Goal: Task Accomplishment & Management: Complete application form

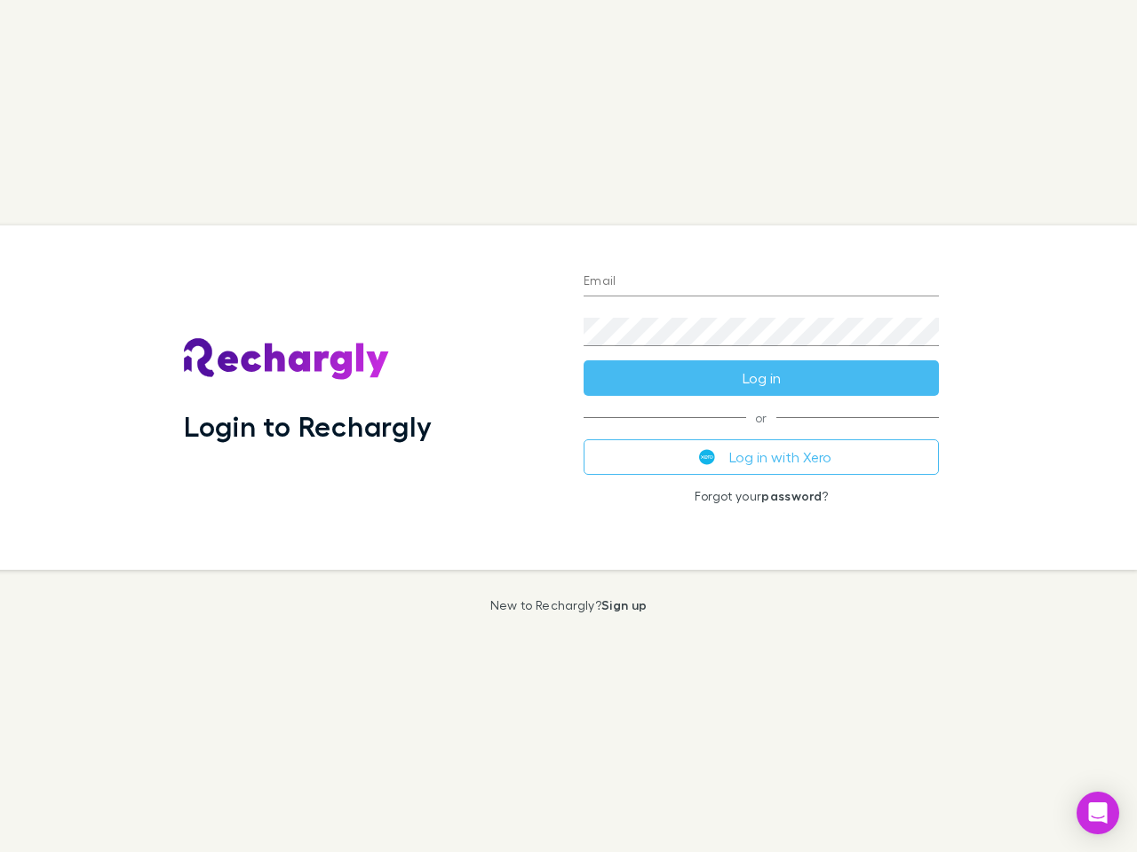
click at [568, 426] on div "Login to Rechargly" at bounding box center [370, 398] width 400 height 345
click at [761, 282] on input "Email" at bounding box center [760, 282] width 355 height 28
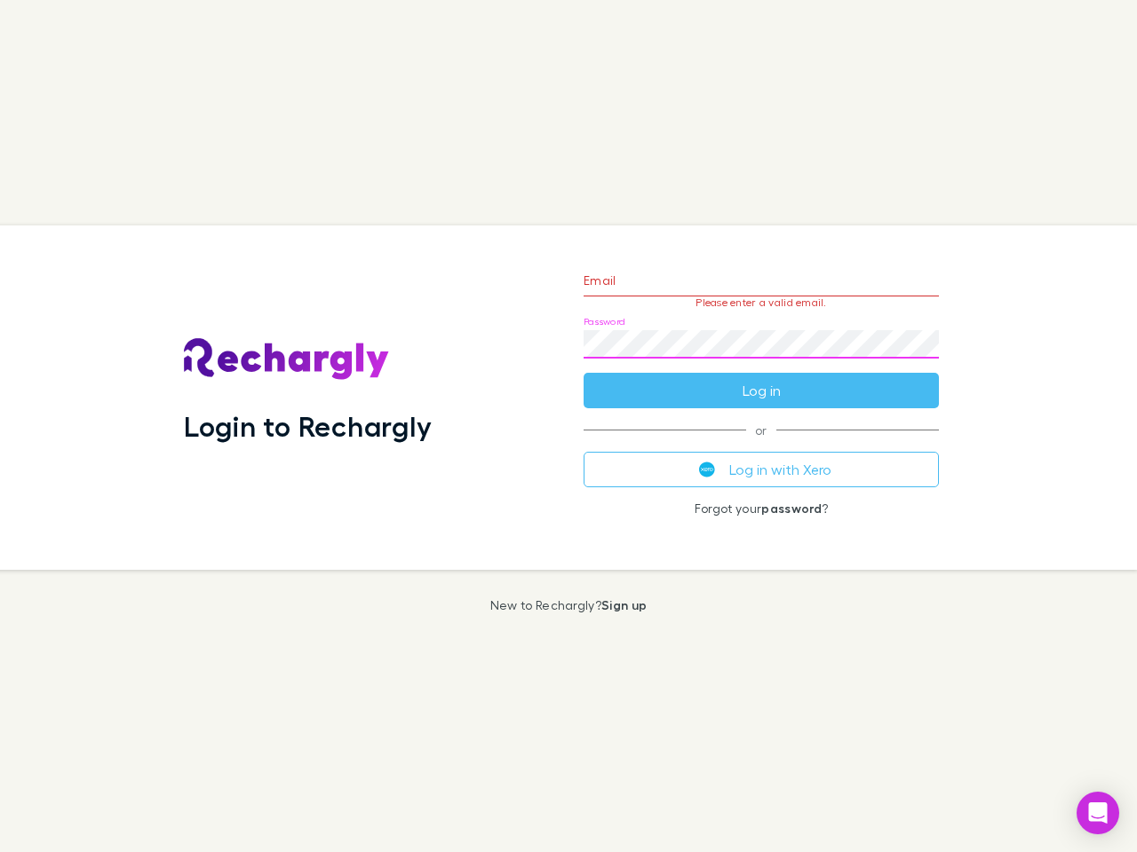
click at [761, 378] on form "Email Please enter a valid email. Password Log in" at bounding box center [760, 331] width 355 height 155
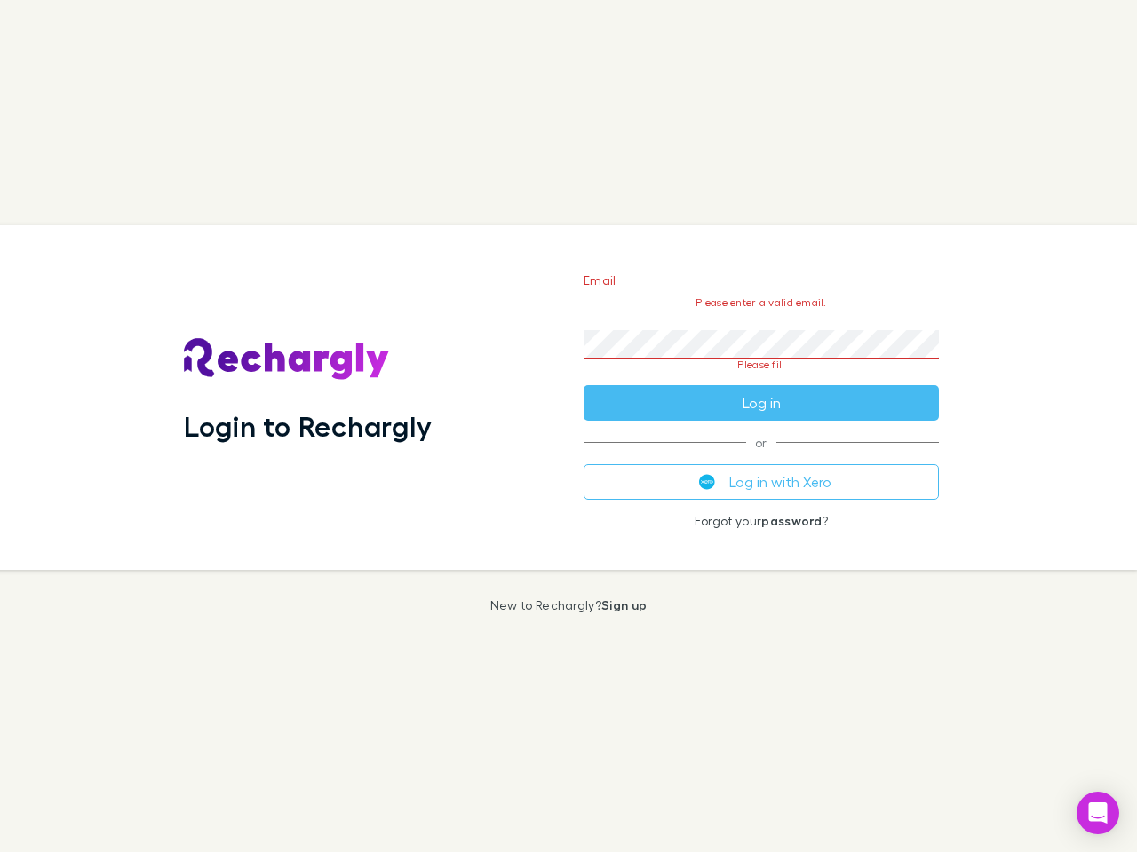
click at [761, 457] on div "Email Please enter a valid email. Password Please fill Log in or Log in with Xe…" at bounding box center [761, 398] width 384 height 345
click at [1098, 813] on icon "Open Intercom Messenger" at bounding box center [1098, 813] width 19 height 21
